Goal: Information Seeking & Learning: Learn about a topic

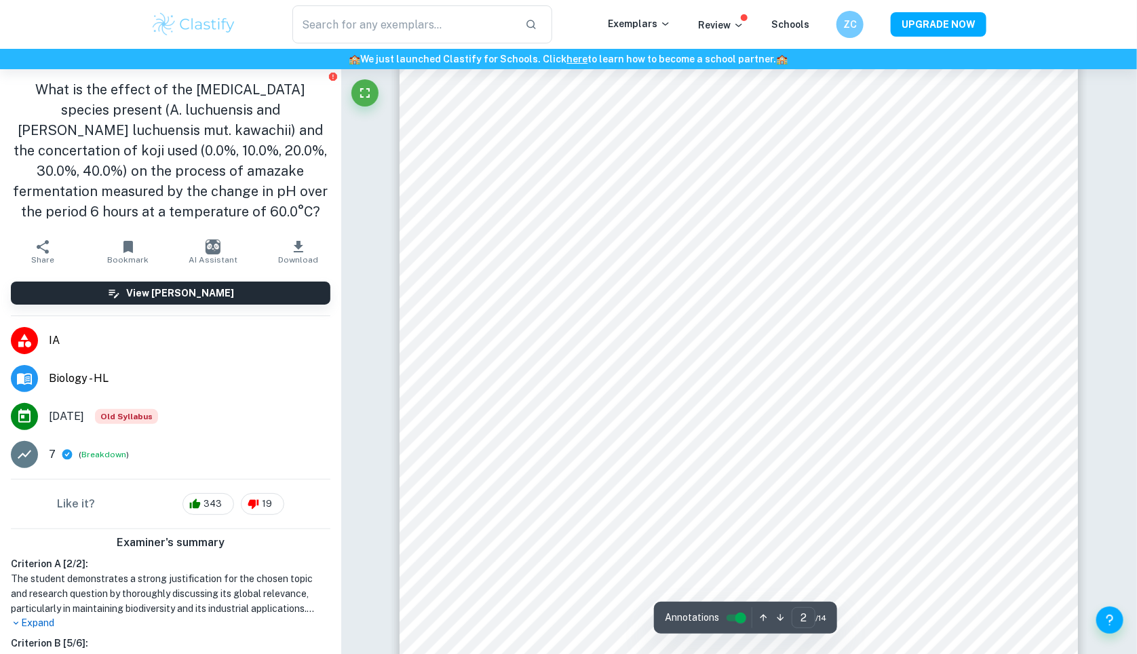
scroll to position [1181, 0]
click at [647, 26] on p "Exemplars" at bounding box center [639, 23] width 63 height 15
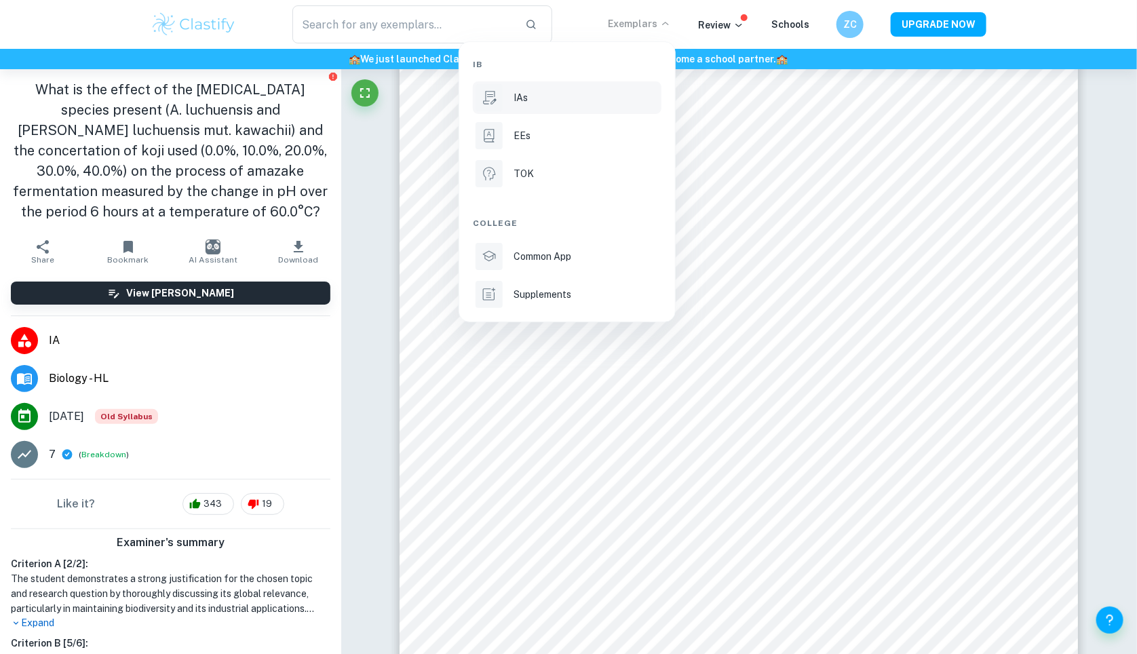
click at [513, 96] on p "IAs" at bounding box center [520, 97] width 14 height 15
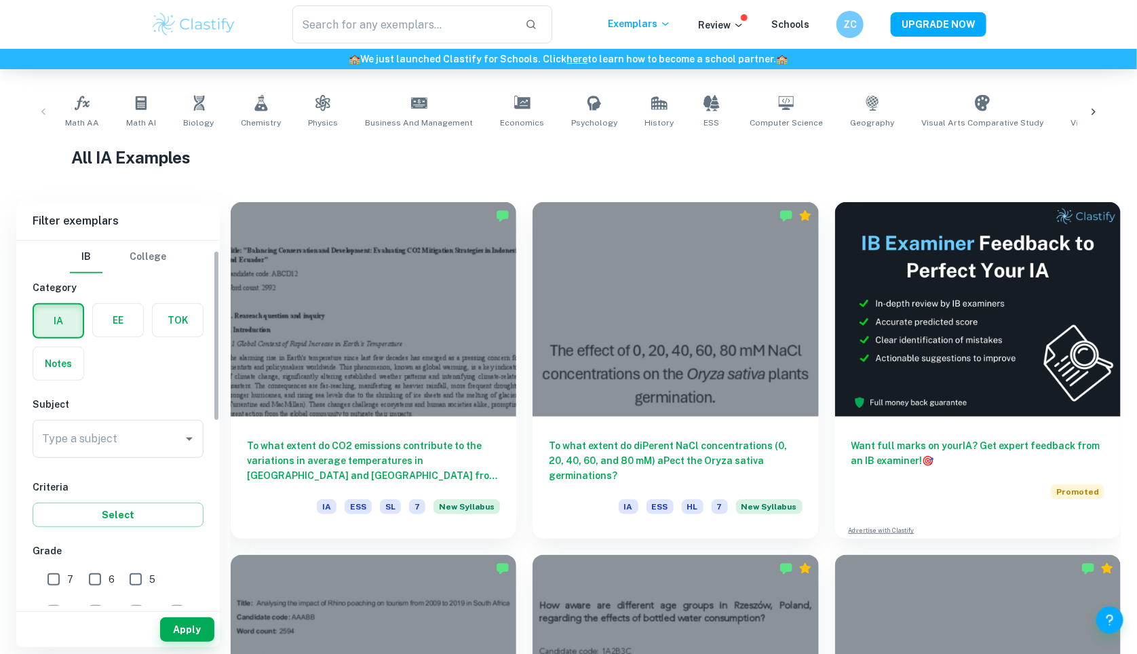
scroll to position [70, 0]
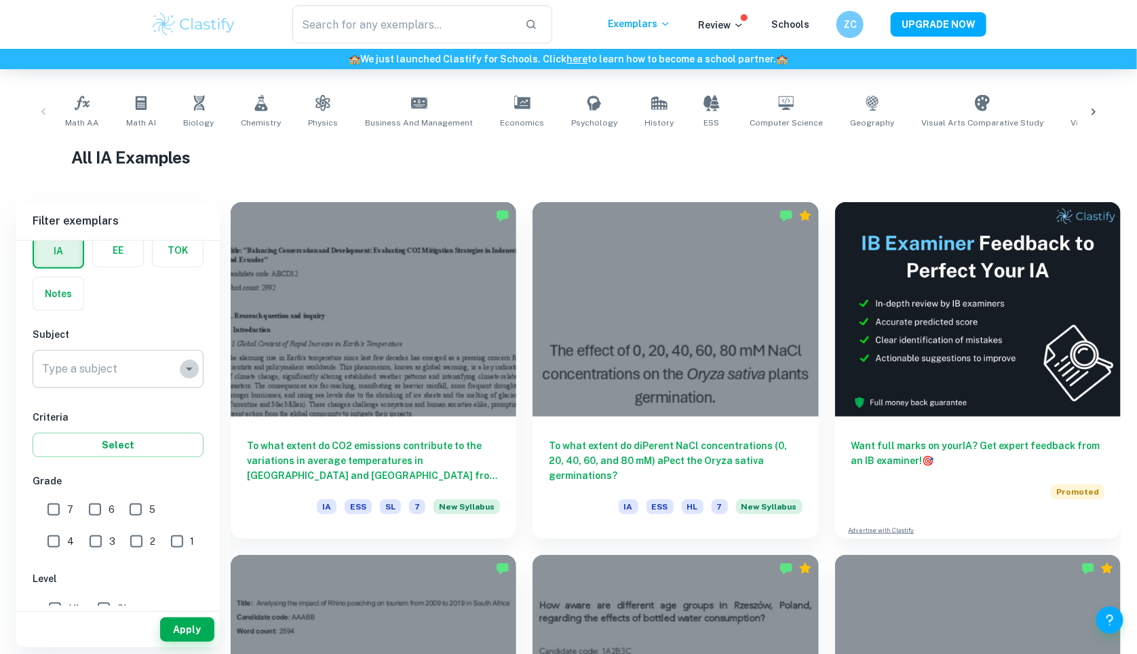
click at [186, 377] on icon "Open" at bounding box center [189, 369] width 16 height 16
click at [90, 435] on li "Biology" at bounding box center [118, 438] width 171 height 24
type input "Biology"
click at [184, 634] on button "Apply" at bounding box center [187, 629] width 54 height 24
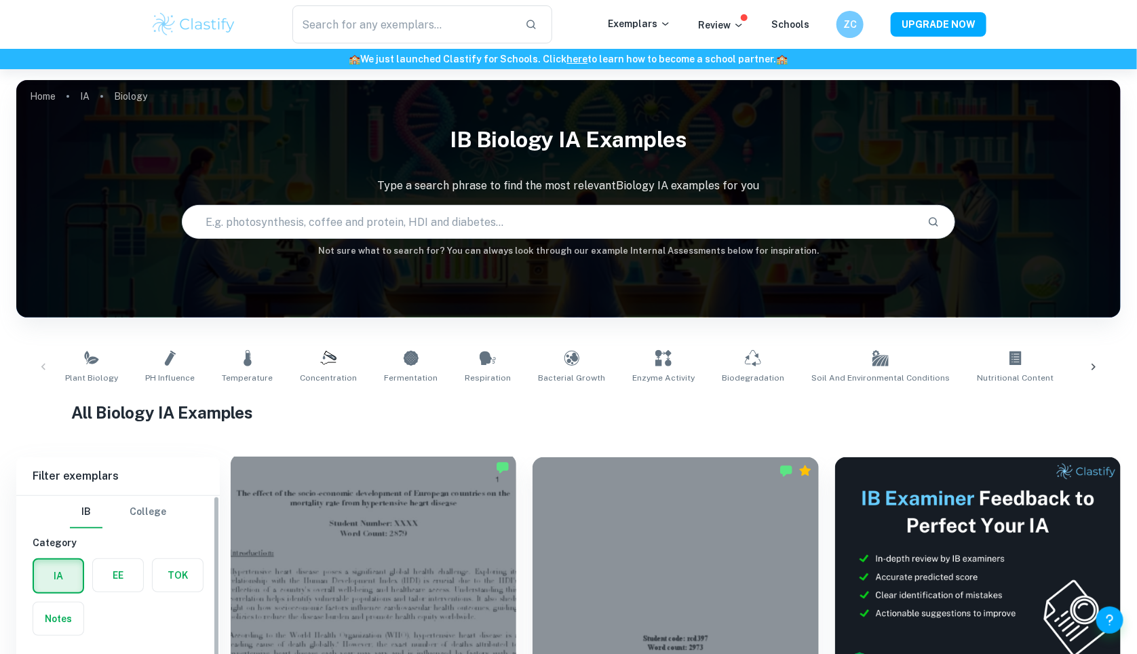
scroll to position [399, 0]
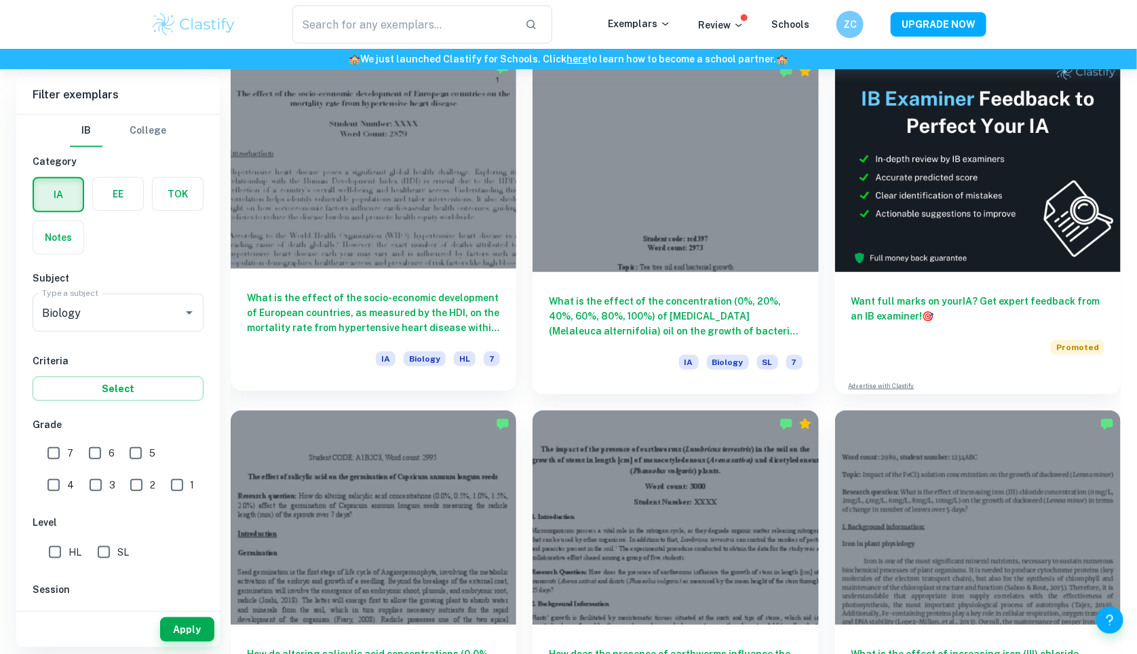
click at [338, 315] on h6 "What is the effect of the socio-economic development of European countries, as …" at bounding box center [373, 312] width 253 height 45
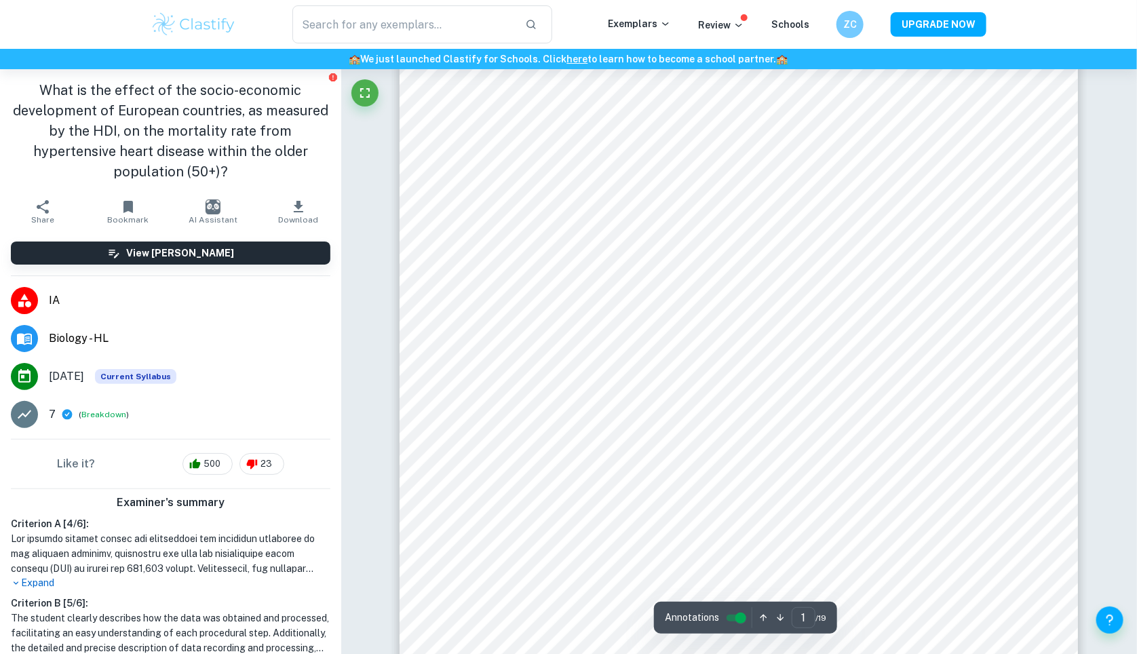
scroll to position [207, 1]
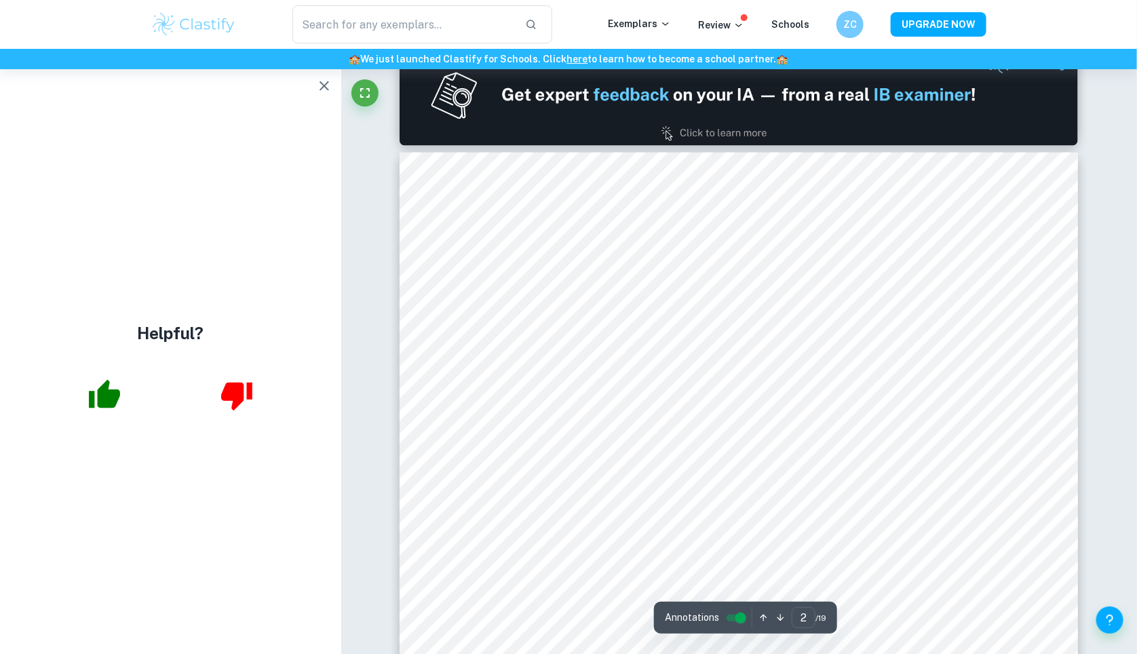
type input "1"
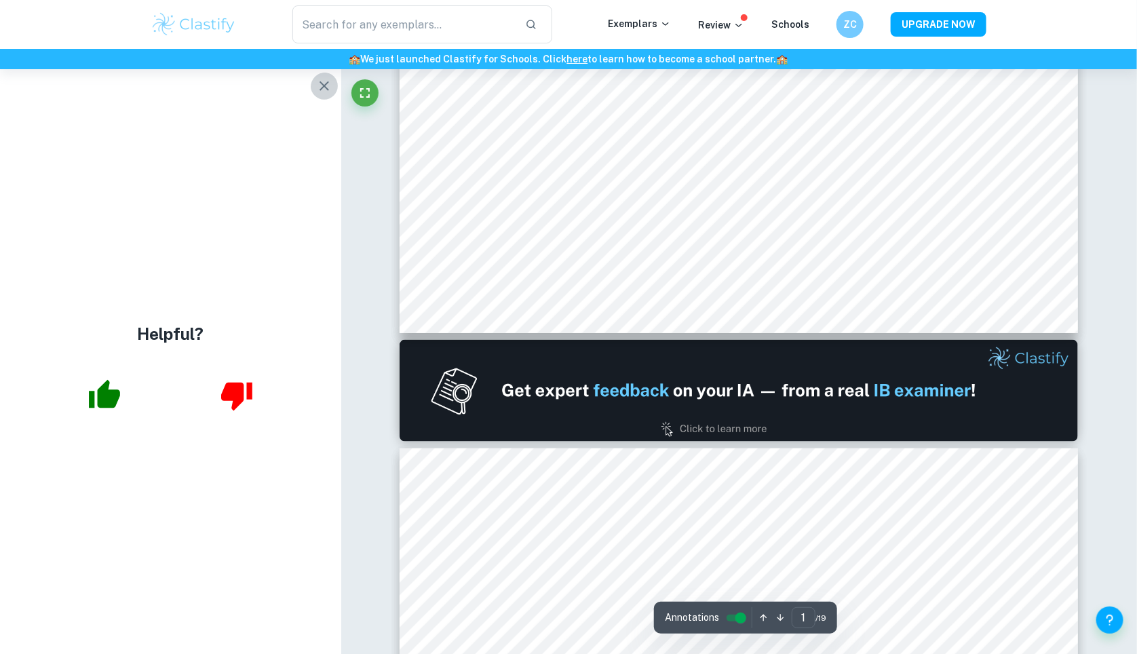
click at [318, 88] on icon "button" at bounding box center [324, 86] width 16 height 16
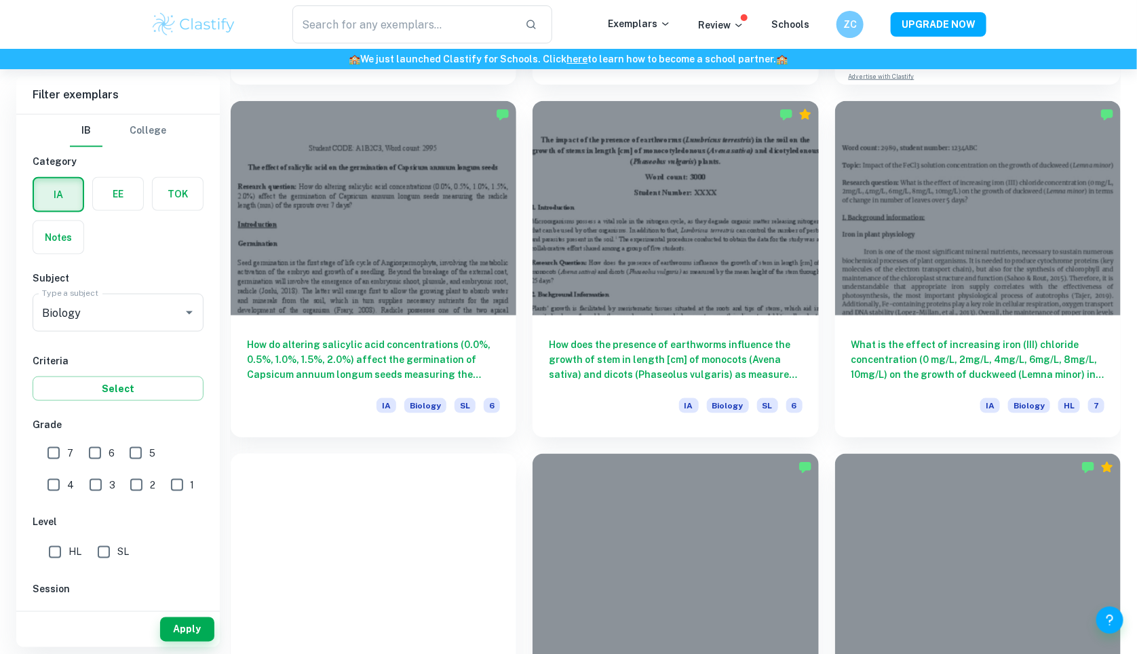
scroll to position [399, 0]
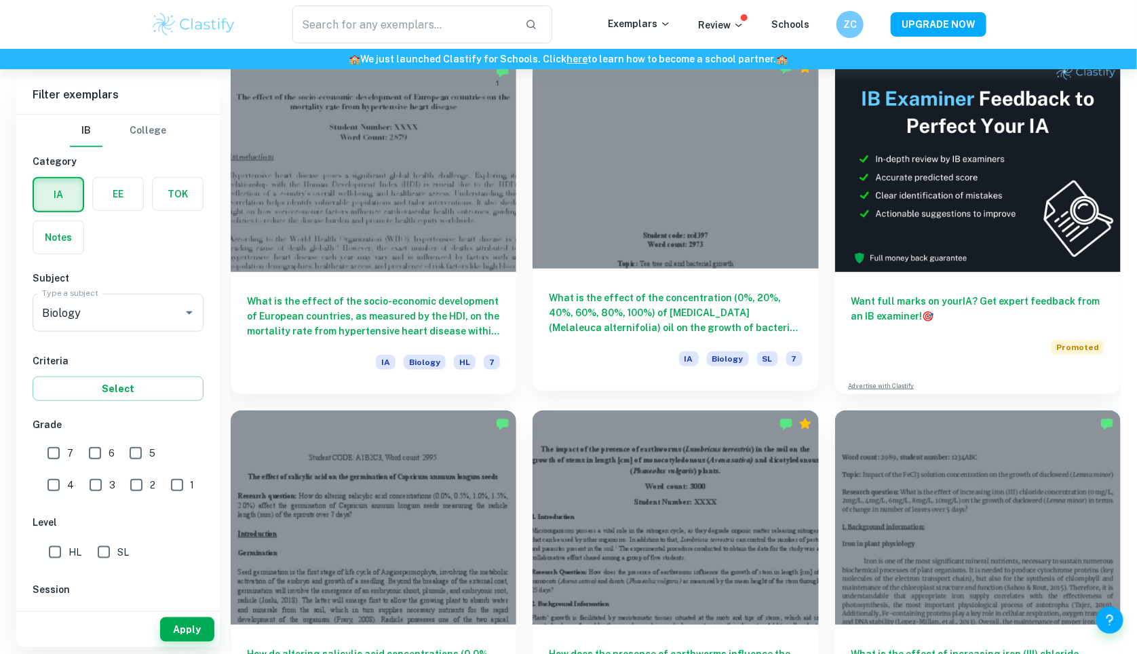
click at [605, 335] on h6 "What is the effect of the concentration (0%, 20%, 40%, 60%, 80%, 100%) of [MEDI…" at bounding box center [675, 312] width 253 height 45
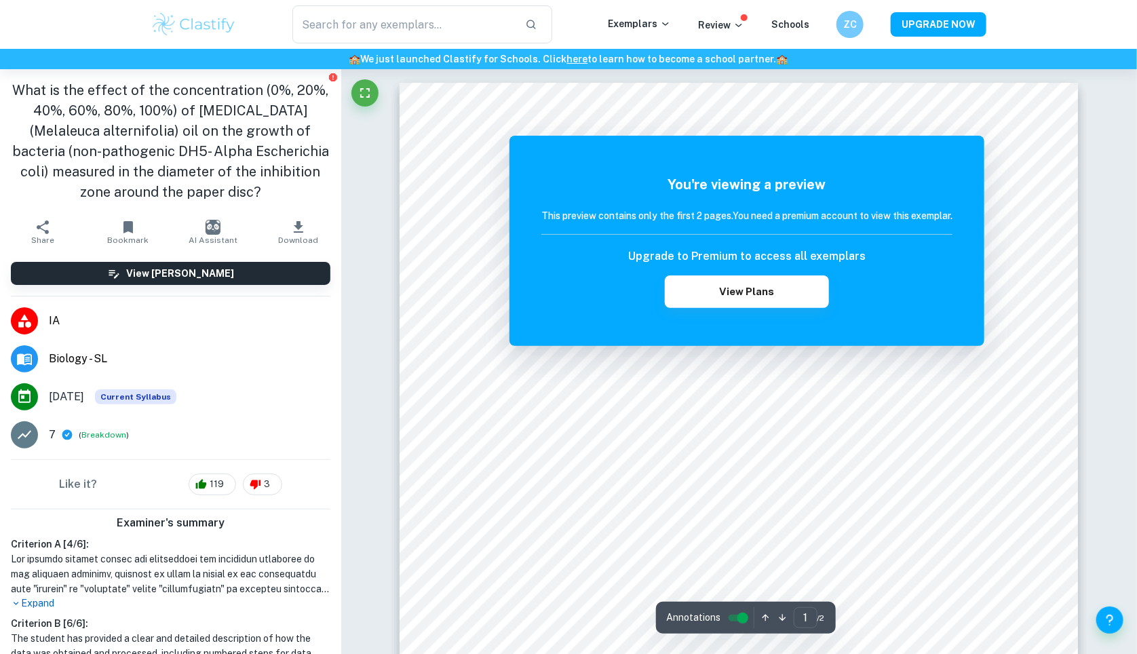
scroll to position [966, 0]
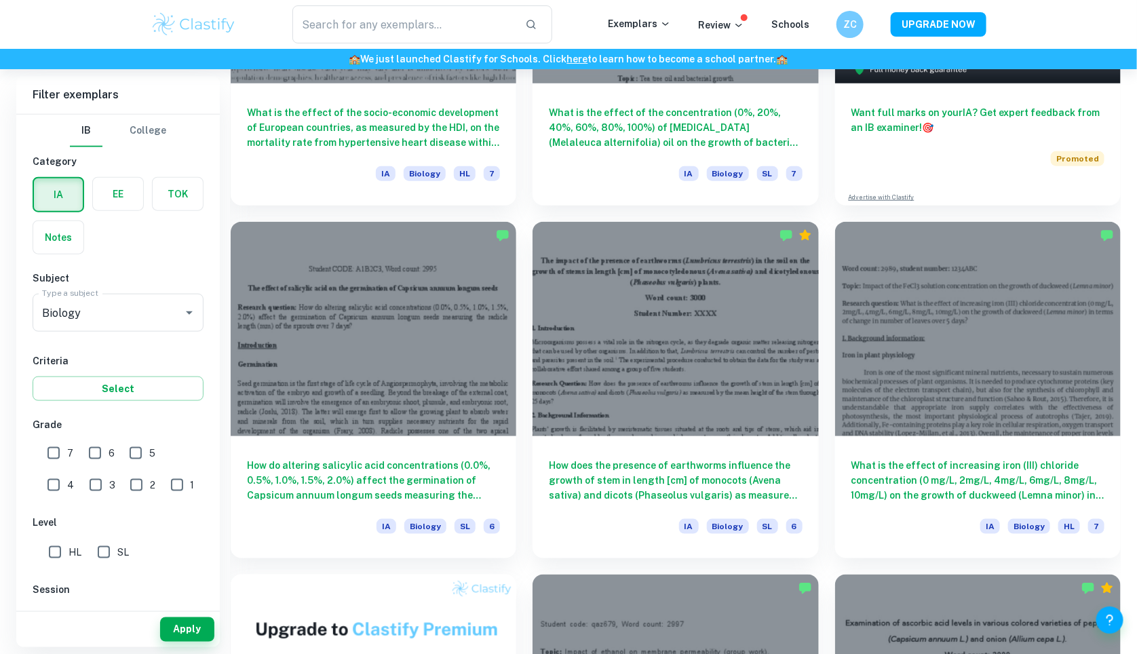
scroll to position [589, 0]
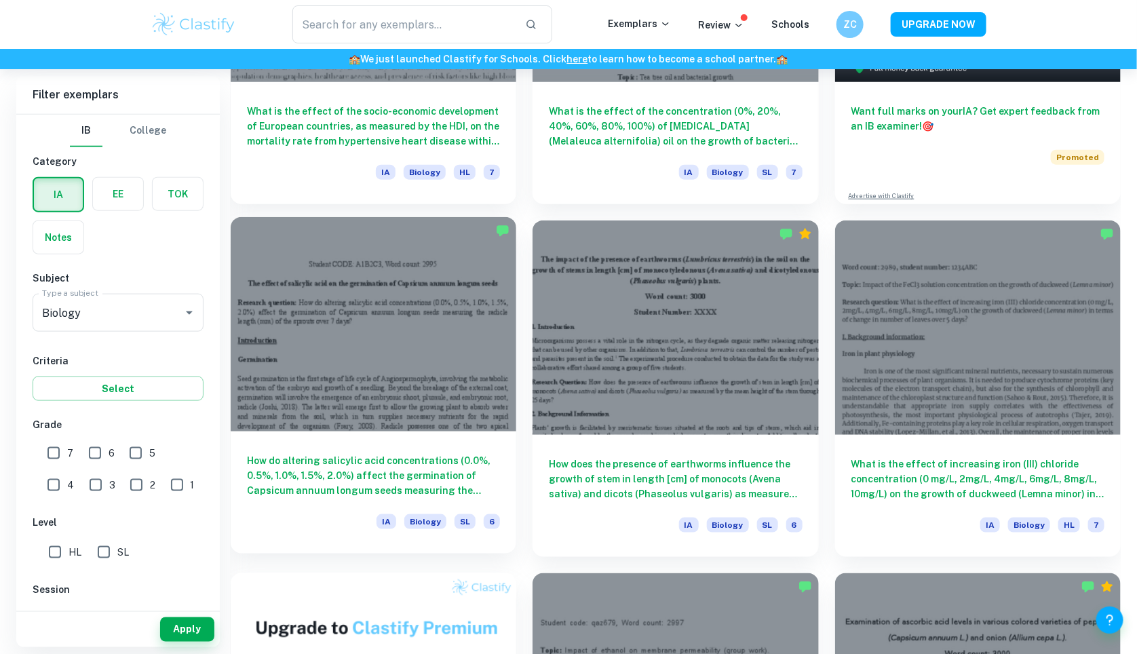
click at [462, 430] on div at bounding box center [374, 324] width 286 height 214
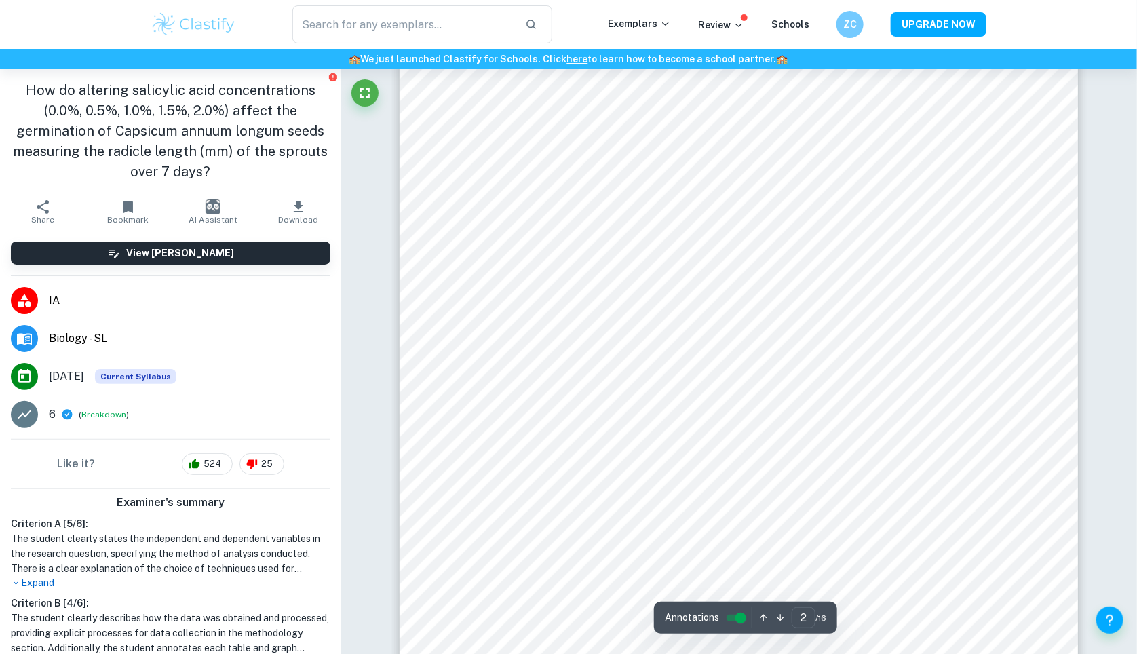
scroll to position [1423, 1]
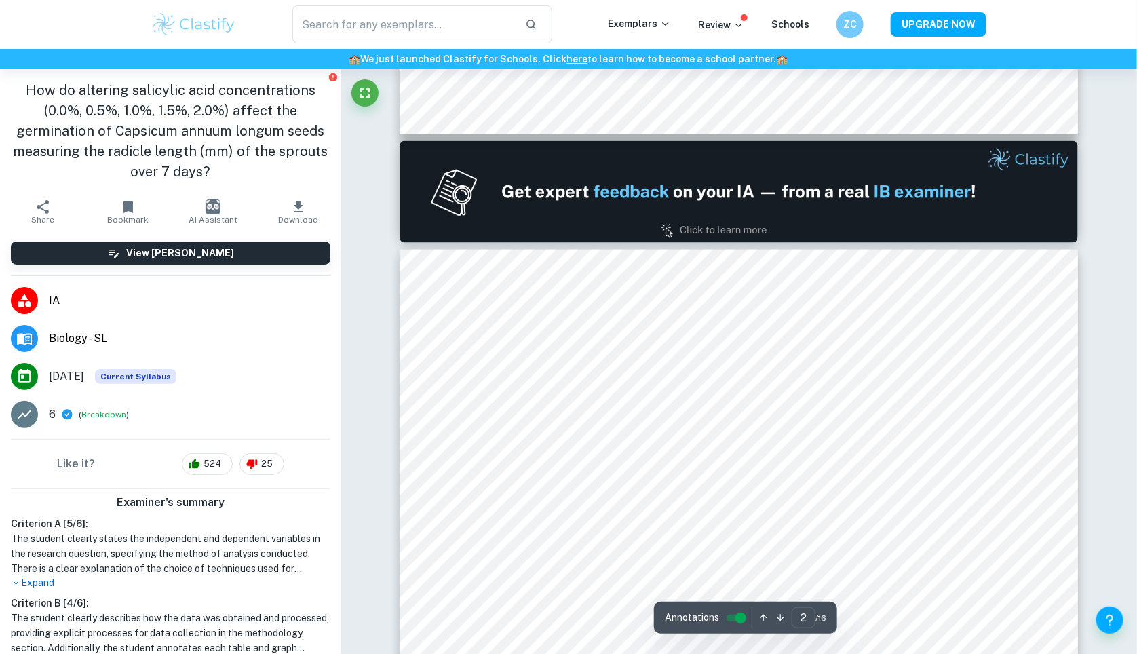
type input "1"
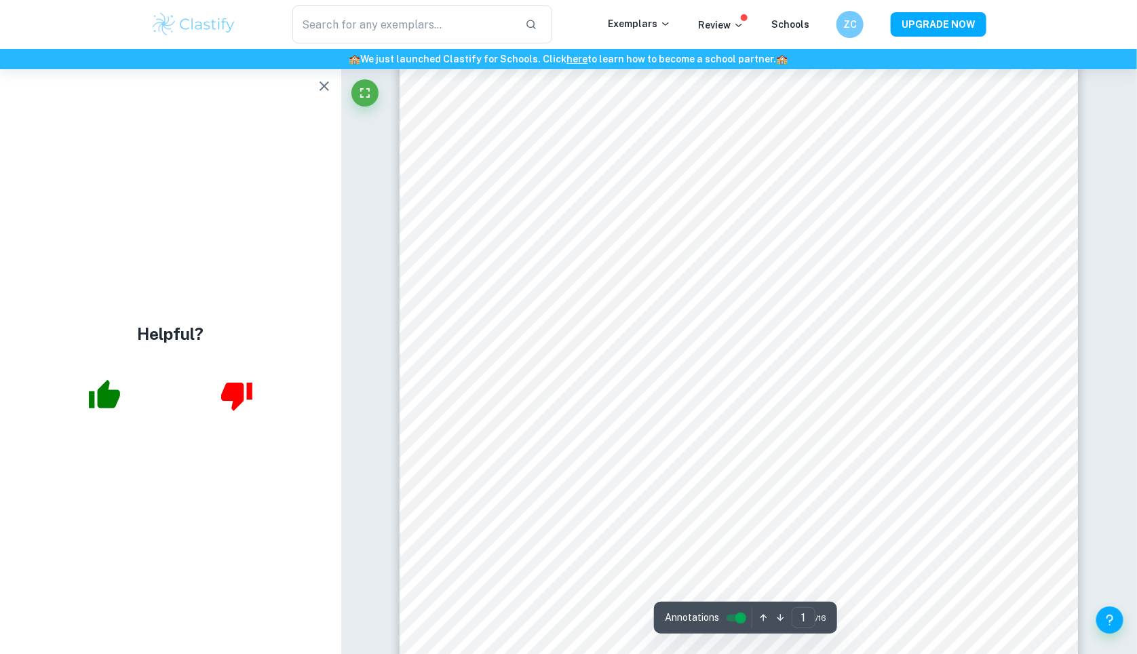
scroll to position [147, 0]
drag, startPoint x: 318, startPoint y: 90, endPoint x: 331, endPoint y: 109, distance: 23.5
click at [318, 90] on icon "button" at bounding box center [324, 86] width 16 height 16
